Goal: Register for event/course

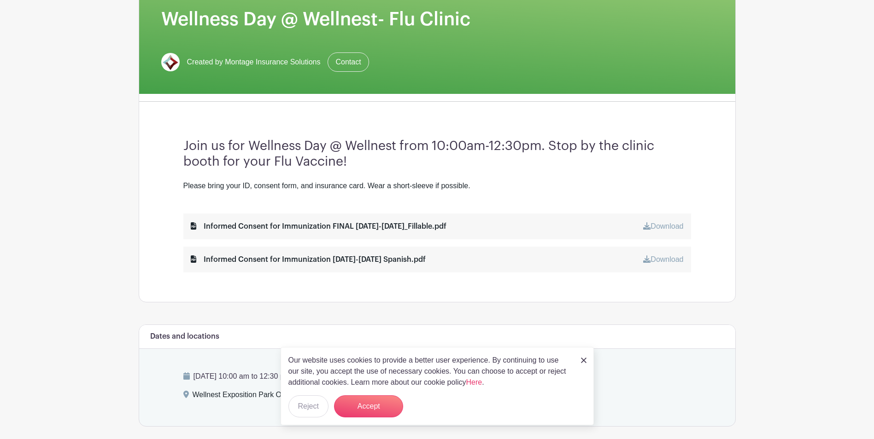
scroll to position [276, 0]
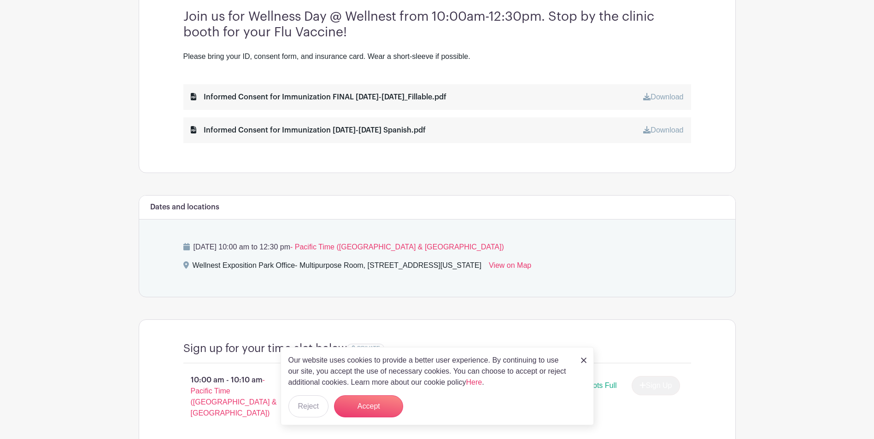
click at [579, 361] on div "Our website uses cookies to provide a better user experience. By continuing to …" at bounding box center [436, 386] width 313 height 78
click at [587, 362] on div "Our website uses cookies to provide a better user experience. By continuing to …" at bounding box center [436, 386] width 313 height 78
click at [584, 359] on img at bounding box center [584, 361] width 6 height 6
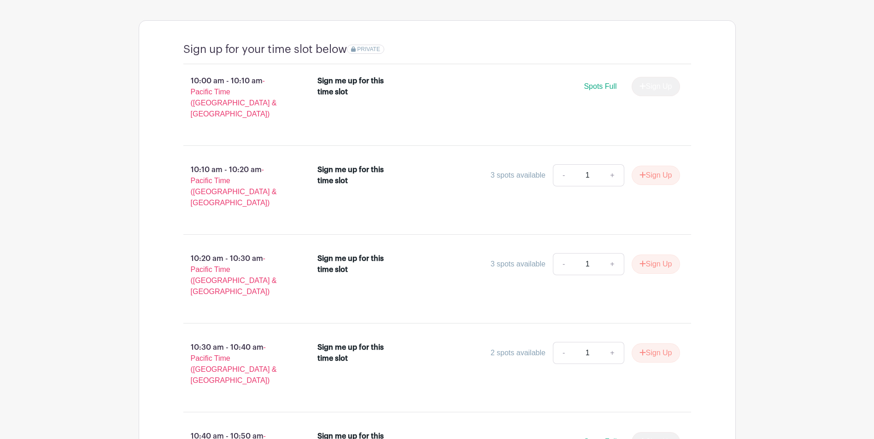
scroll to position [599, 0]
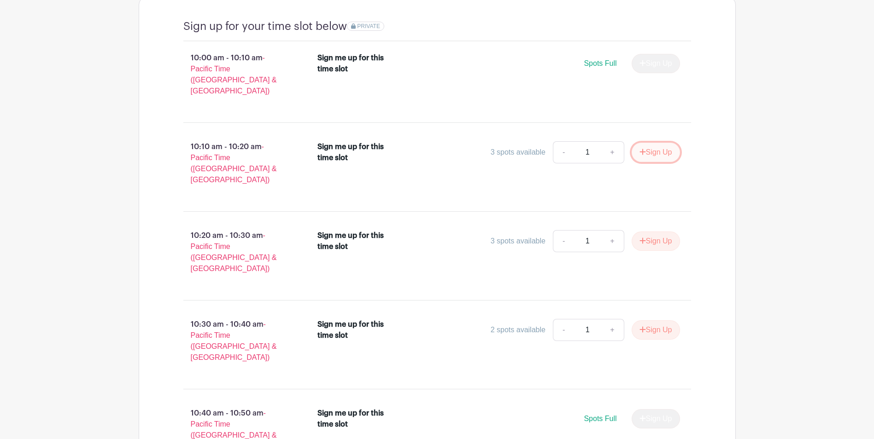
click at [648, 143] on button "Sign Up" at bounding box center [655, 152] width 48 height 19
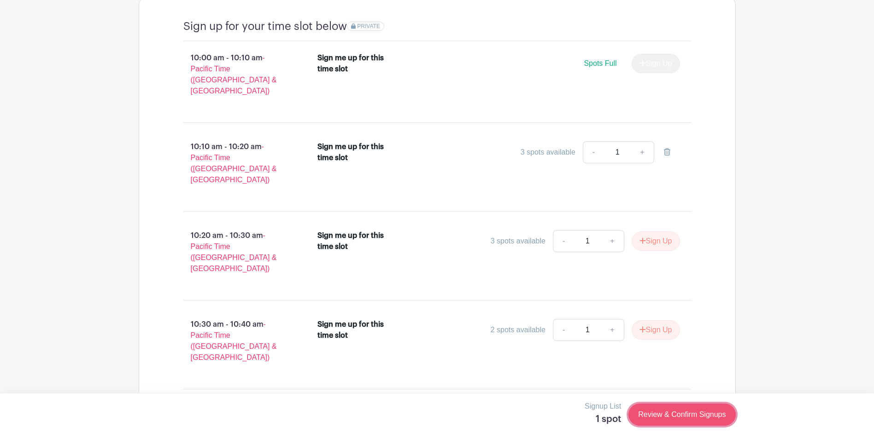
click at [687, 418] on link "Review & Confirm Signups" at bounding box center [681, 415] width 107 height 22
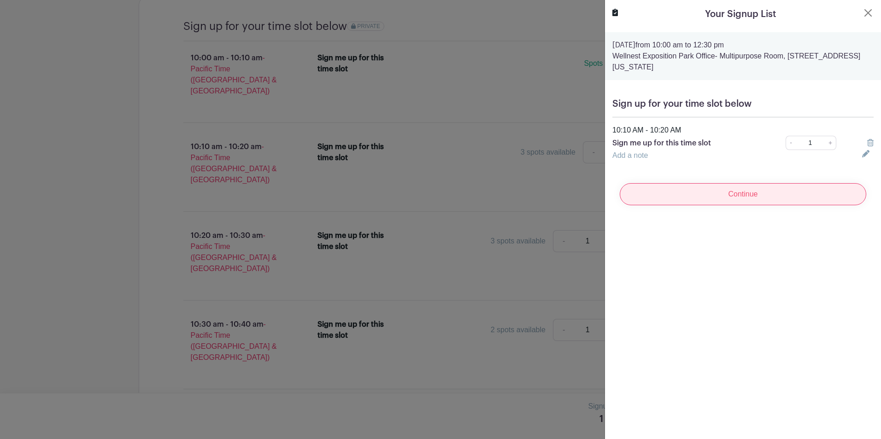
click at [750, 193] on input "Continue" at bounding box center [742, 194] width 246 height 22
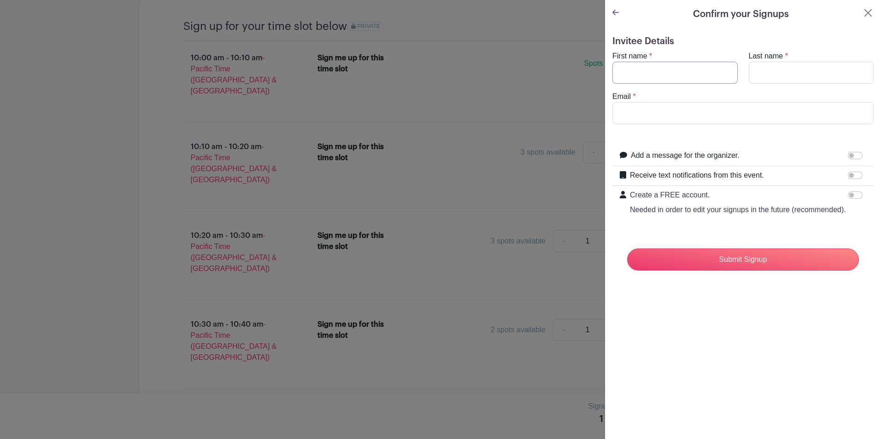
click at [689, 70] on input "First name" at bounding box center [674, 73] width 125 height 22
type input "[PERSON_NAME]"
type input "[EMAIL_ADDRESS][DOMAIN_NAME]"
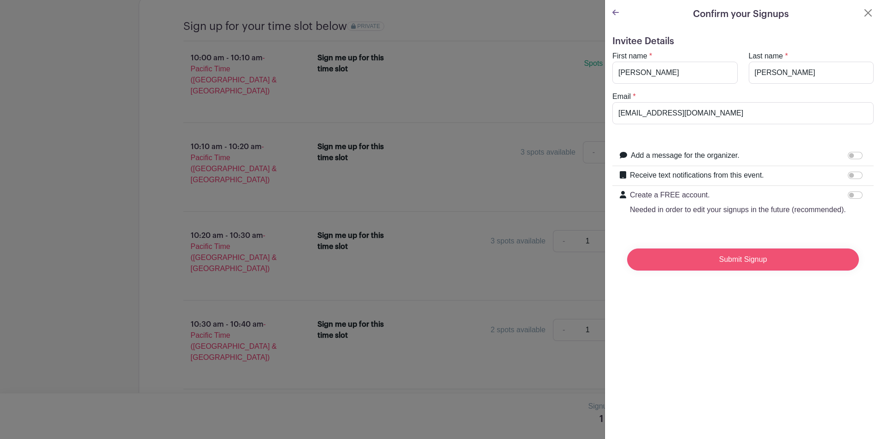
click at [749, 269] on input "Submit Signup" at bounding box center [743, 260] width 232 height 22
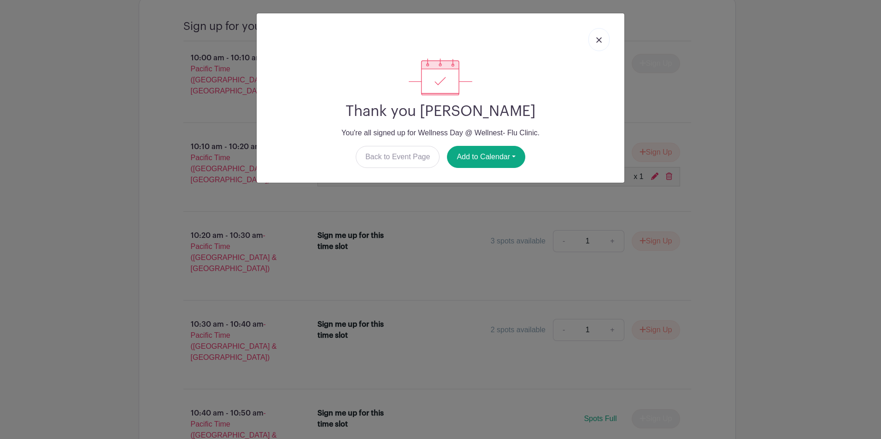
click at [600, 42] on img at bounding box center [599, 40] width 6 height 6
